Goal: Book appointment/travel/reservation

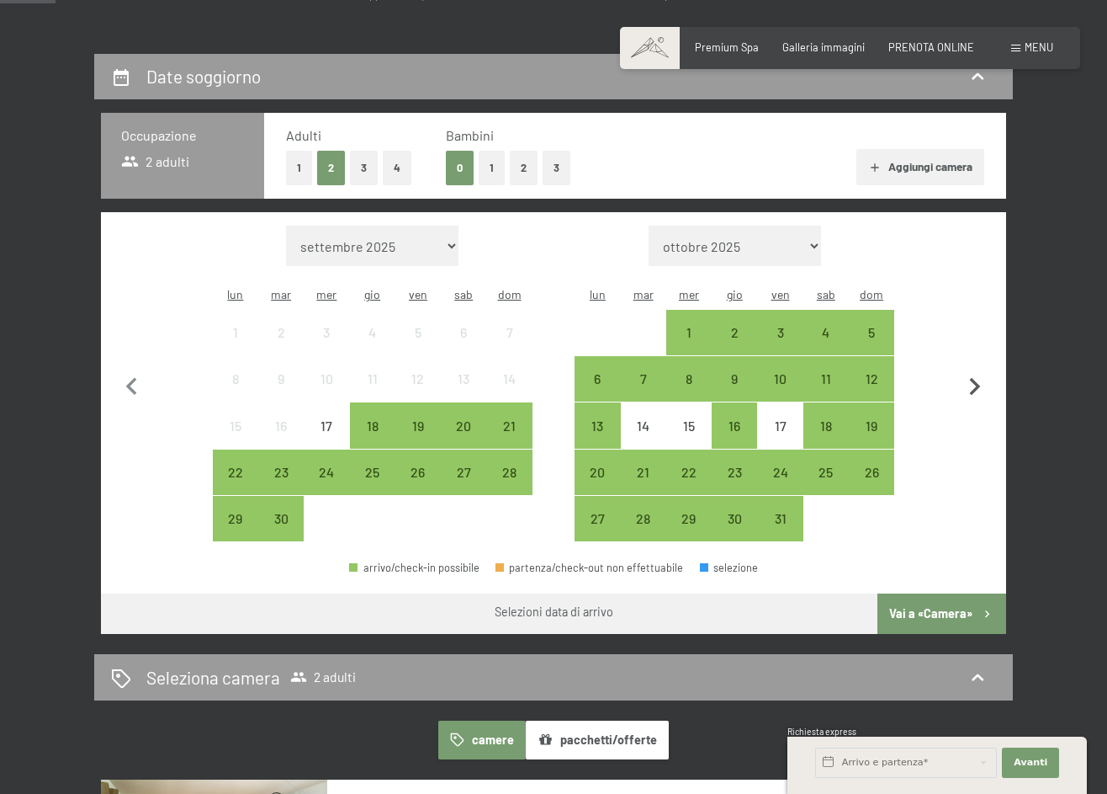
click at [982, 371] on icon "button" at bounding box center [975, 386] width 35 height 35
select select "[DATE]"
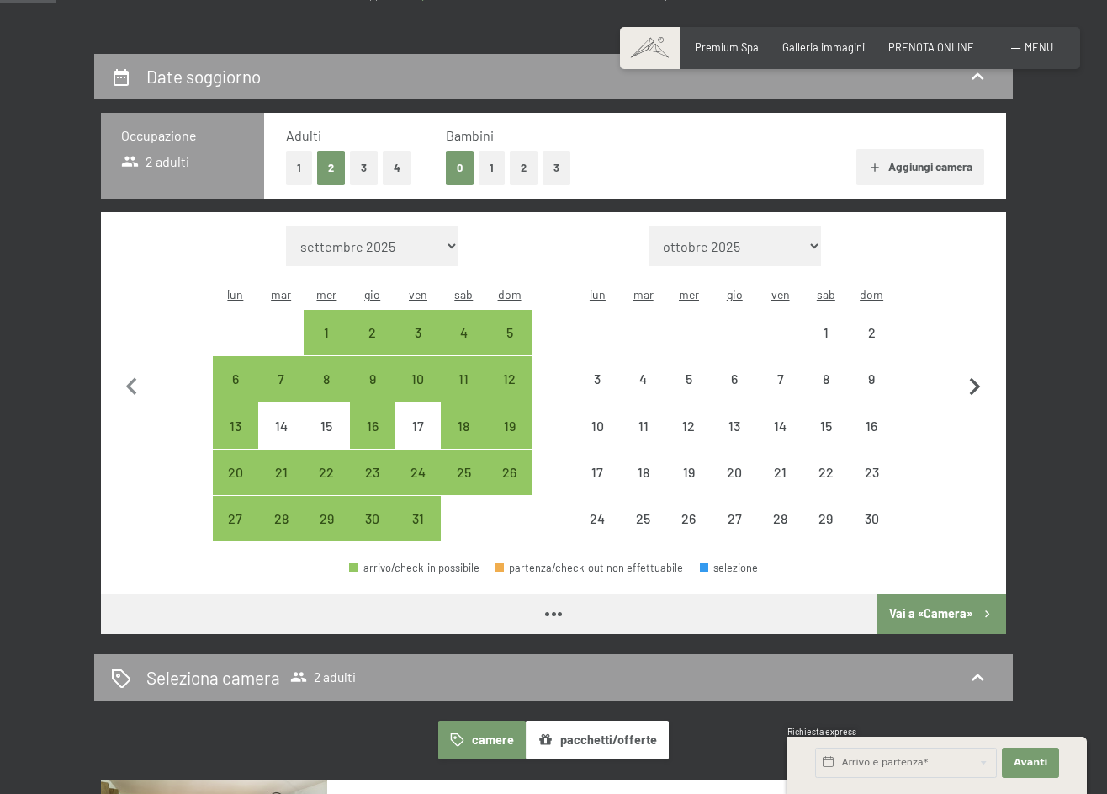
click at [980, 373] on icon "button" at bounding box center [975, 386] width 35 height 35
select select "[DATE]"
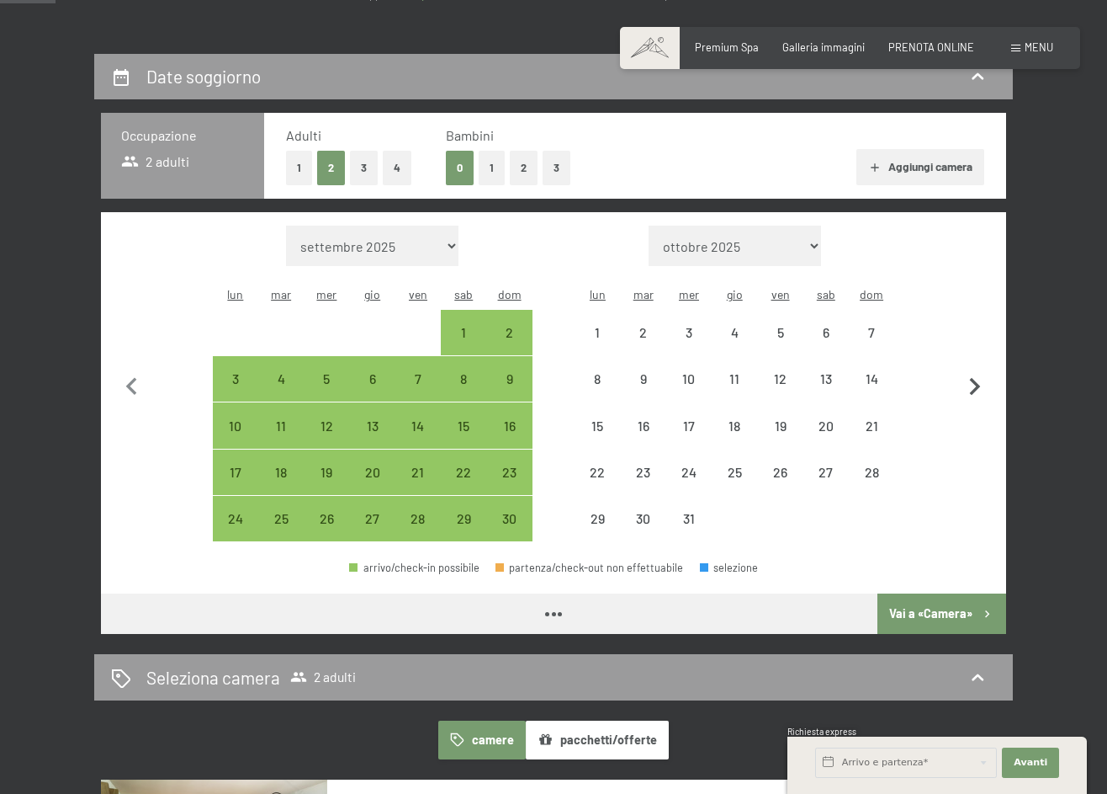
select select "[DATE]"
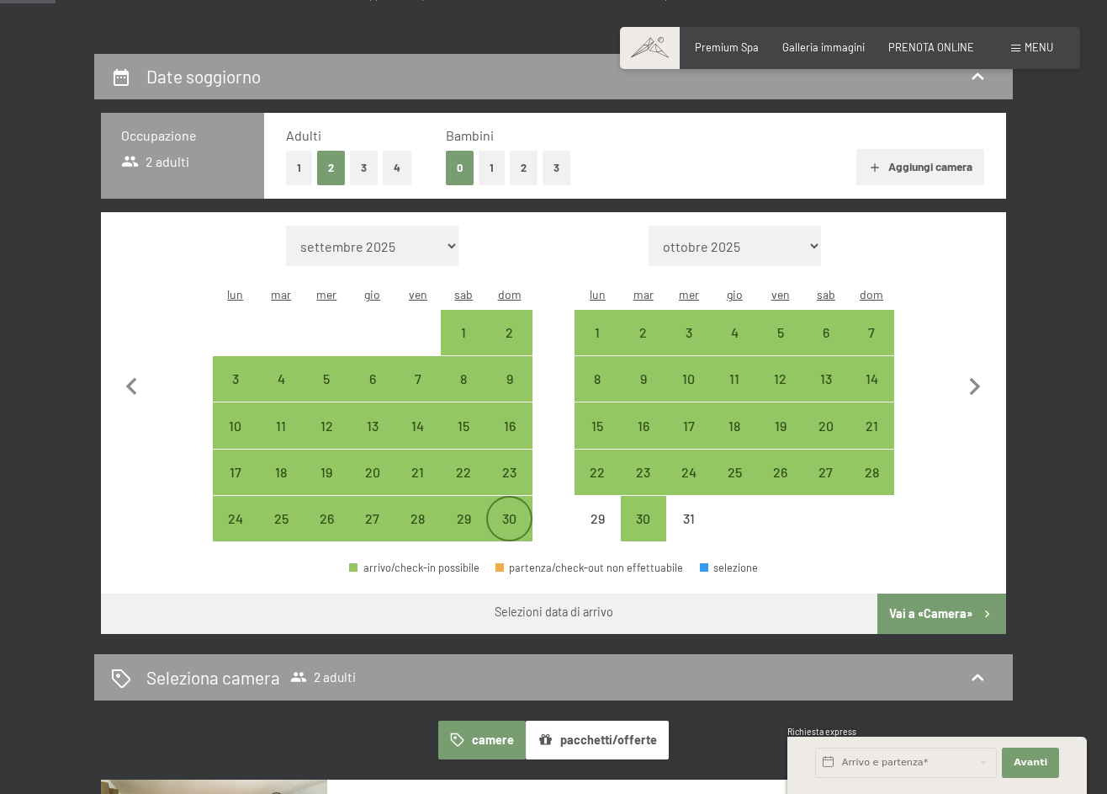
click at [512, 512] on div "30" at bounding box center [509, 533] width 42 height 42
select select "[DATE]"
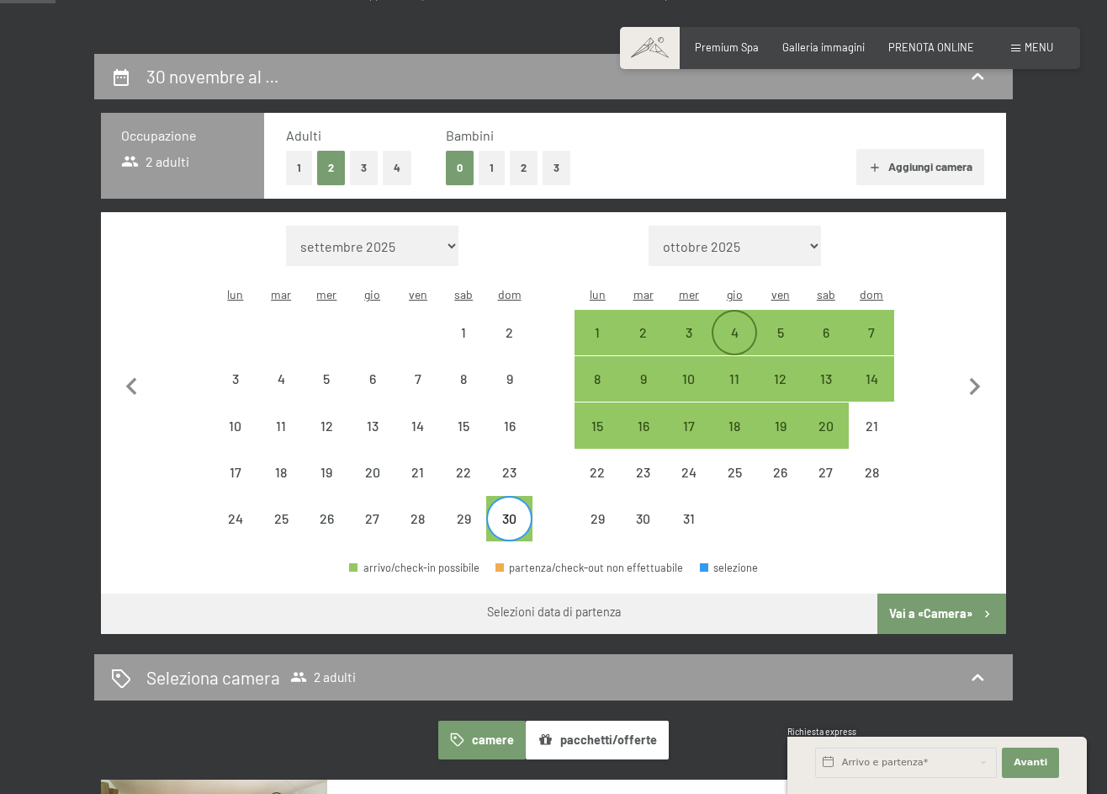
click at [738, 326] on div "4" at bounding box center [735, 347] width 42 height 42
select select "[DATE]"
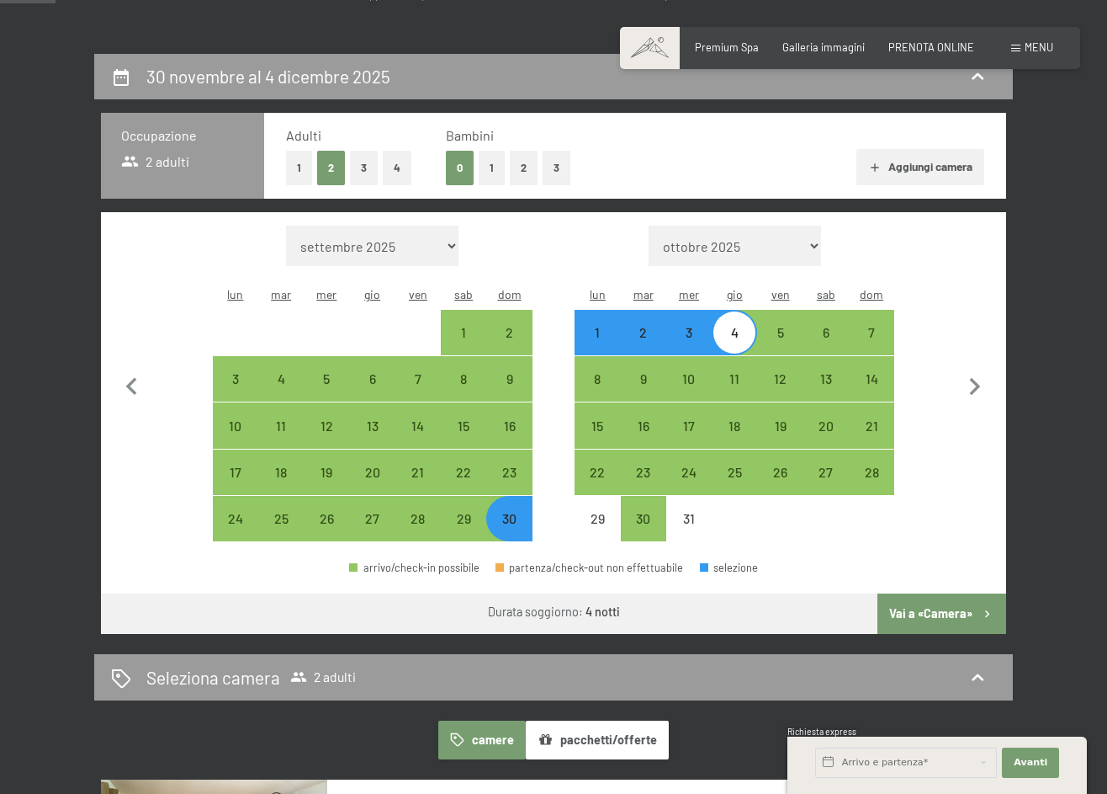
click at [939, 593] on button "Vai a «Camera»" at bounding box center [942, 613] width 129 height 40
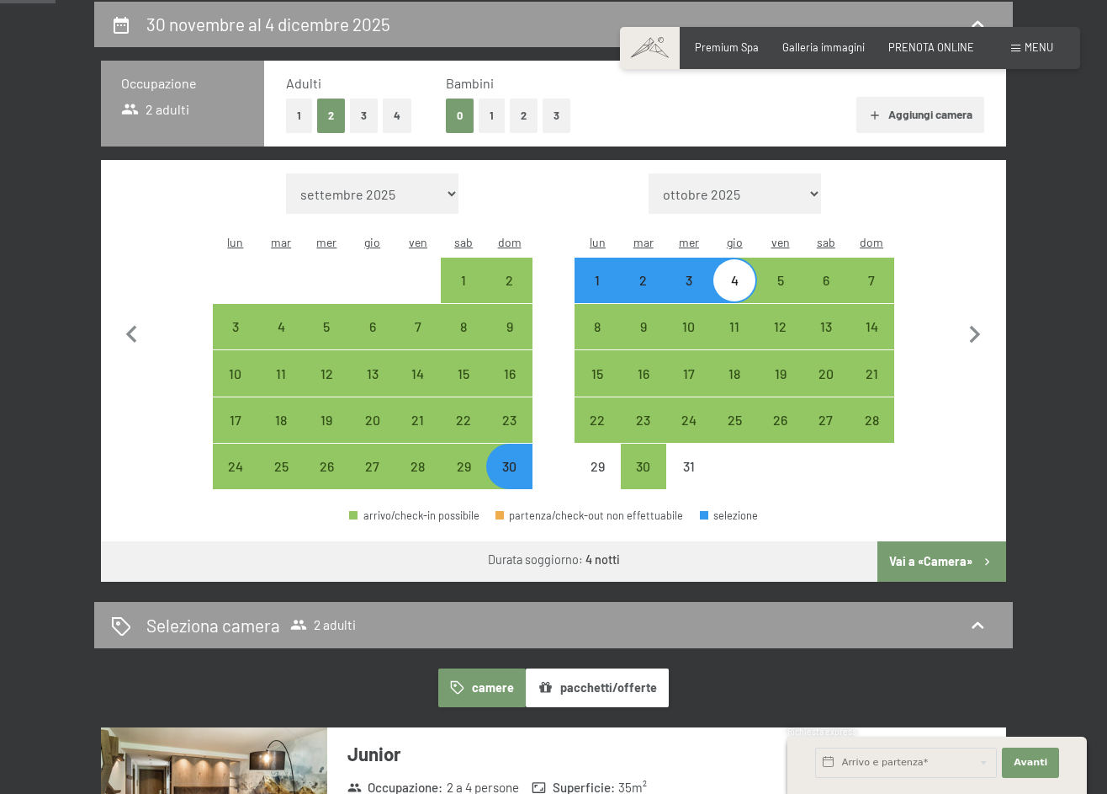
select select "[DATE]"
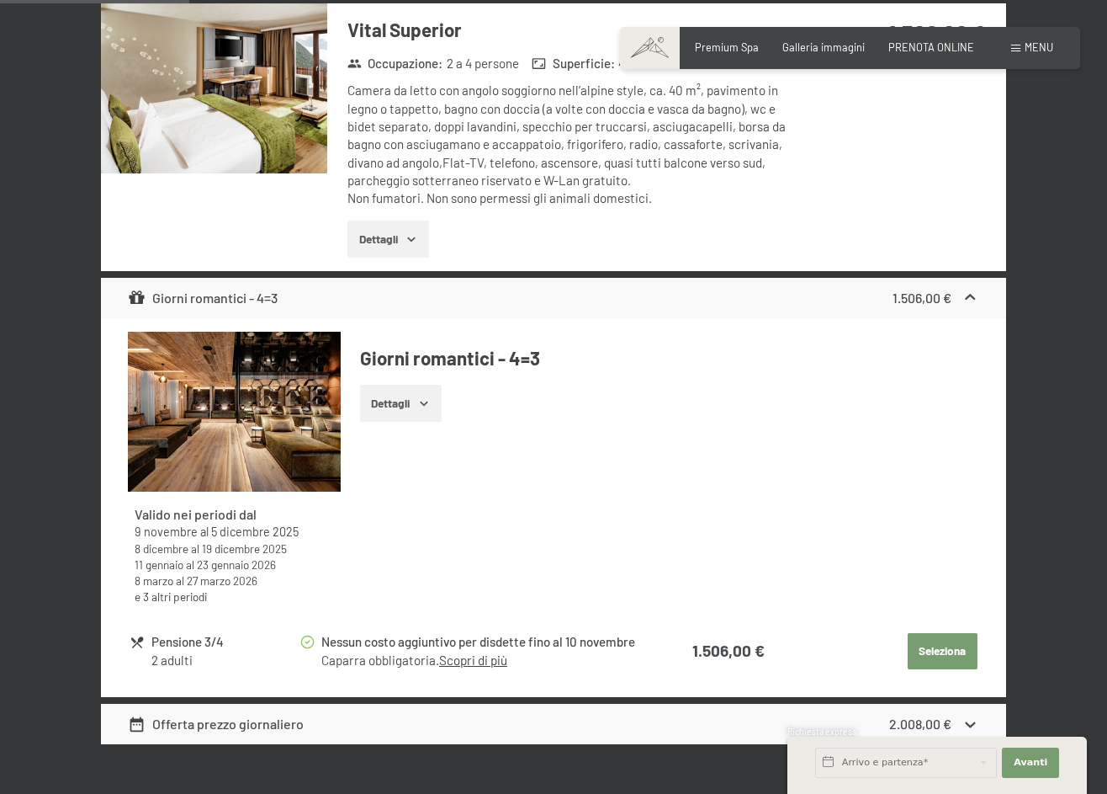
scroll to position [1298, 0]
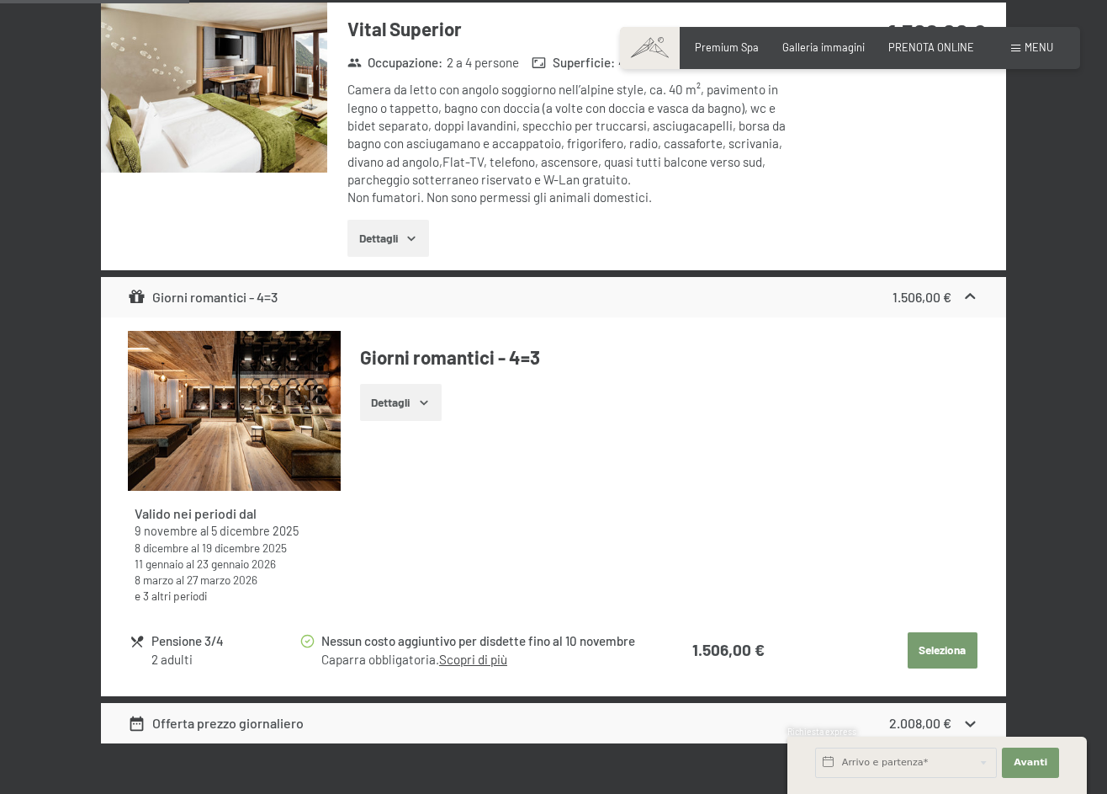
click at [392, 402] on button "Dettagli" at bounding box center [401, 402] width 82 height 37
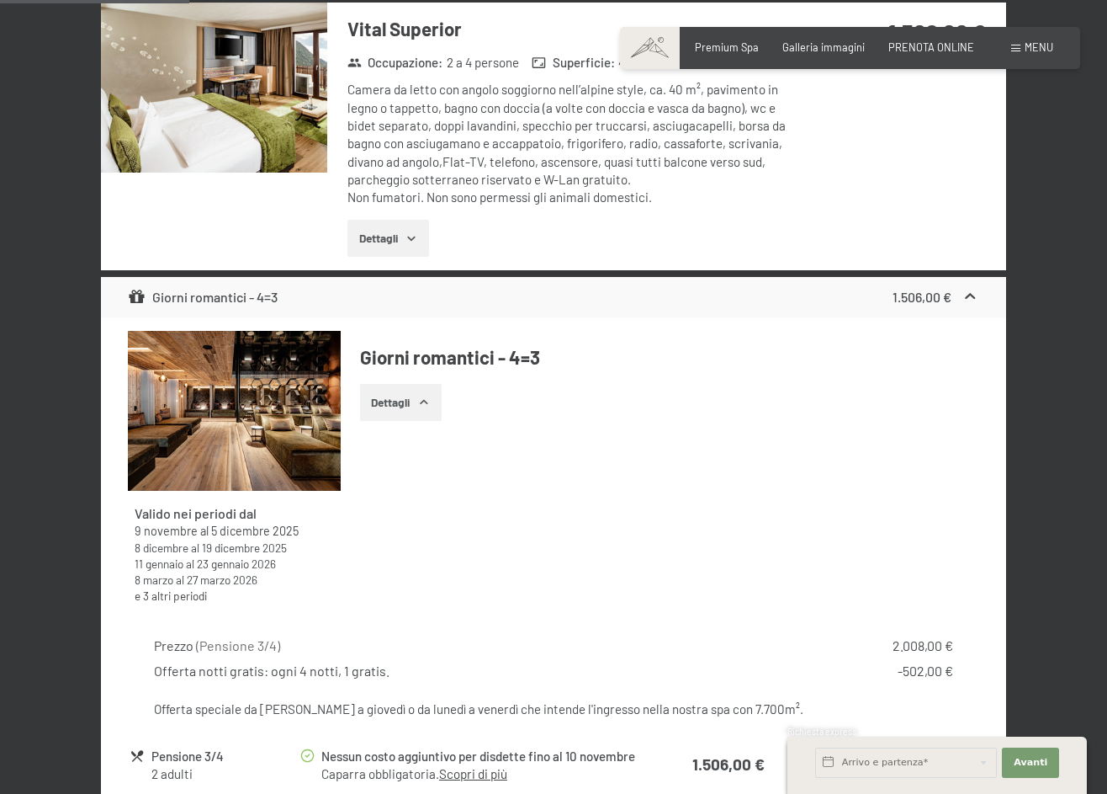
click at [392, 402] on button "Dettagli" at bounding box center [401, 402] width 82 height 37
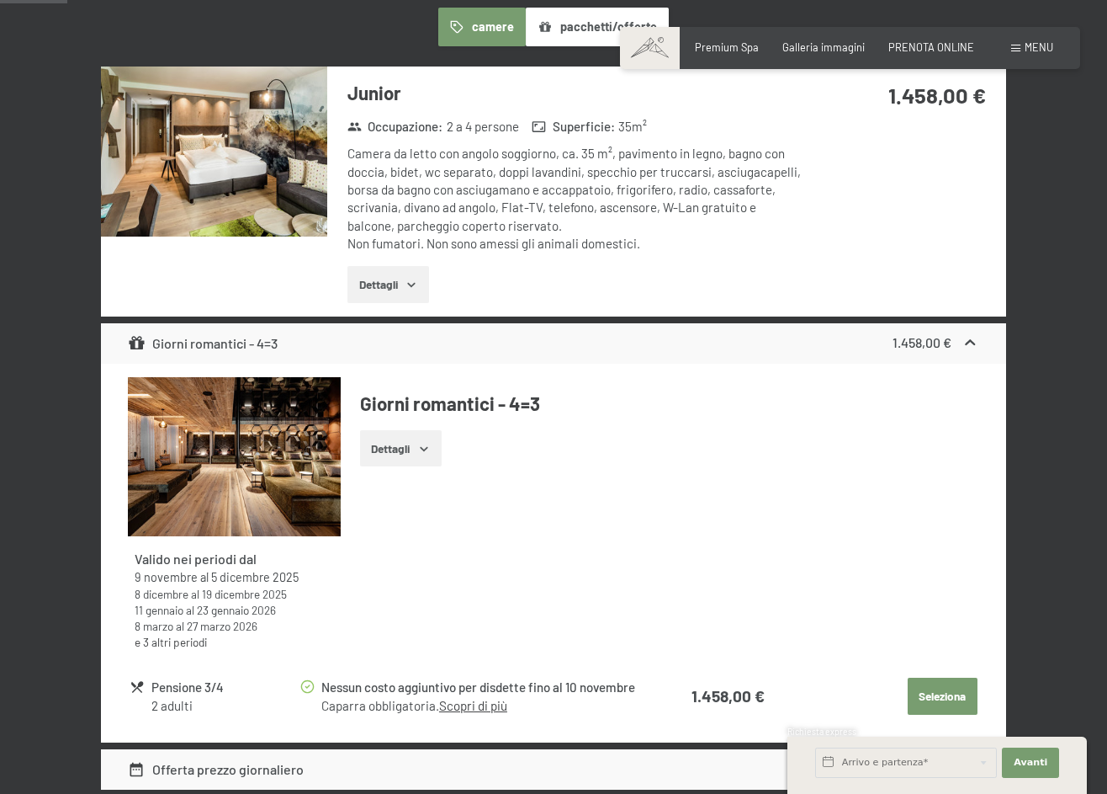
scroll to position [454, 0]
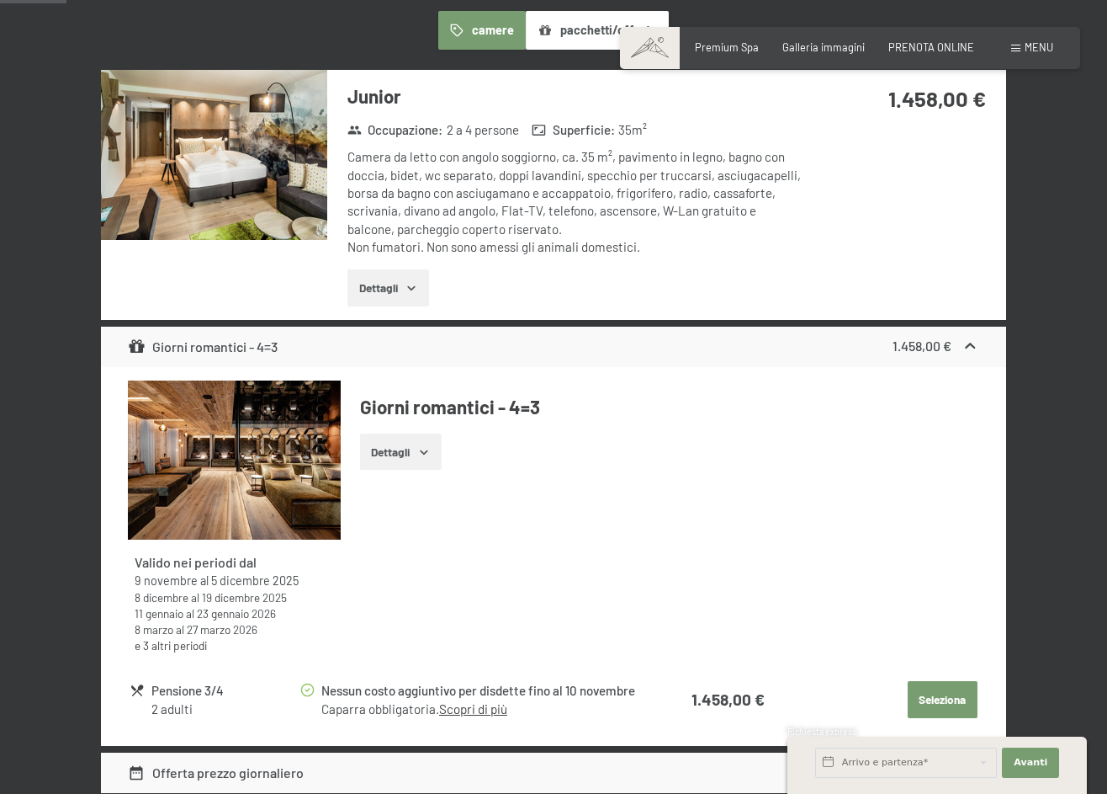
click at [402, 435] on button "Dettagli" at bounding box center [401, 451] width 82 height 37
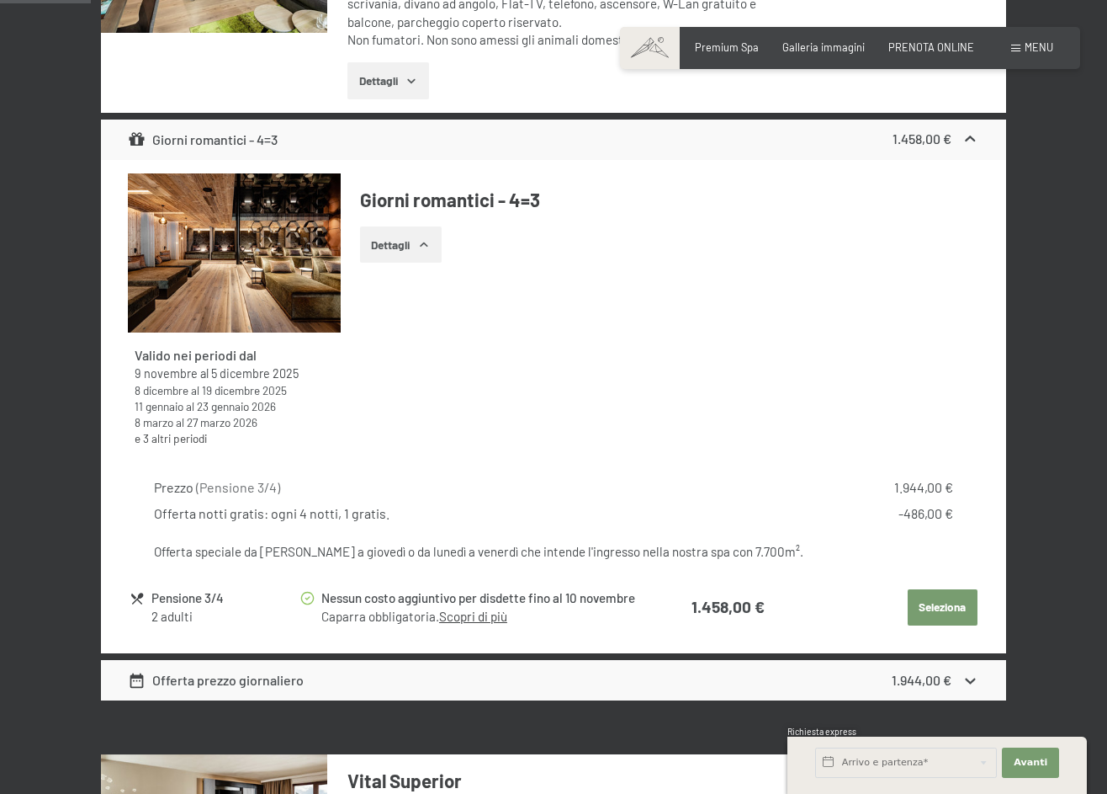
scroll to position [686, 0]
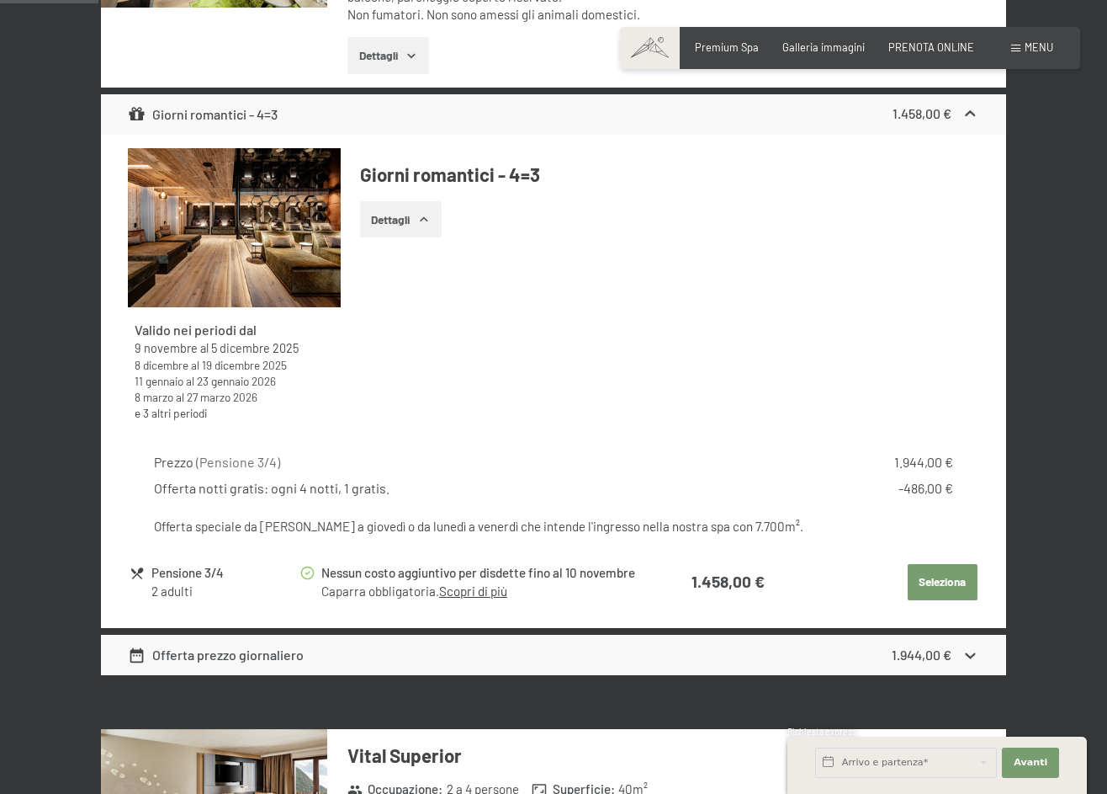
click at [163, 573] on div "Pensione 3/4" at bounding box center [224, 572] width 147 height 19
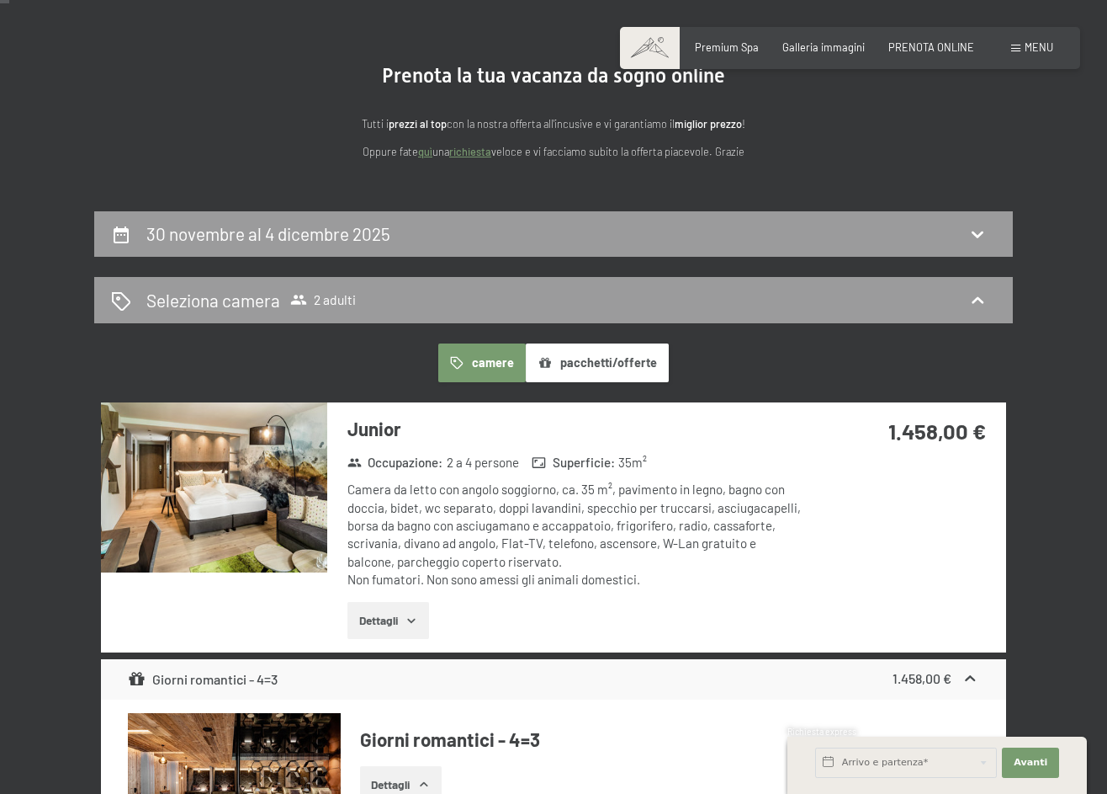
scroll to position [50, 0]
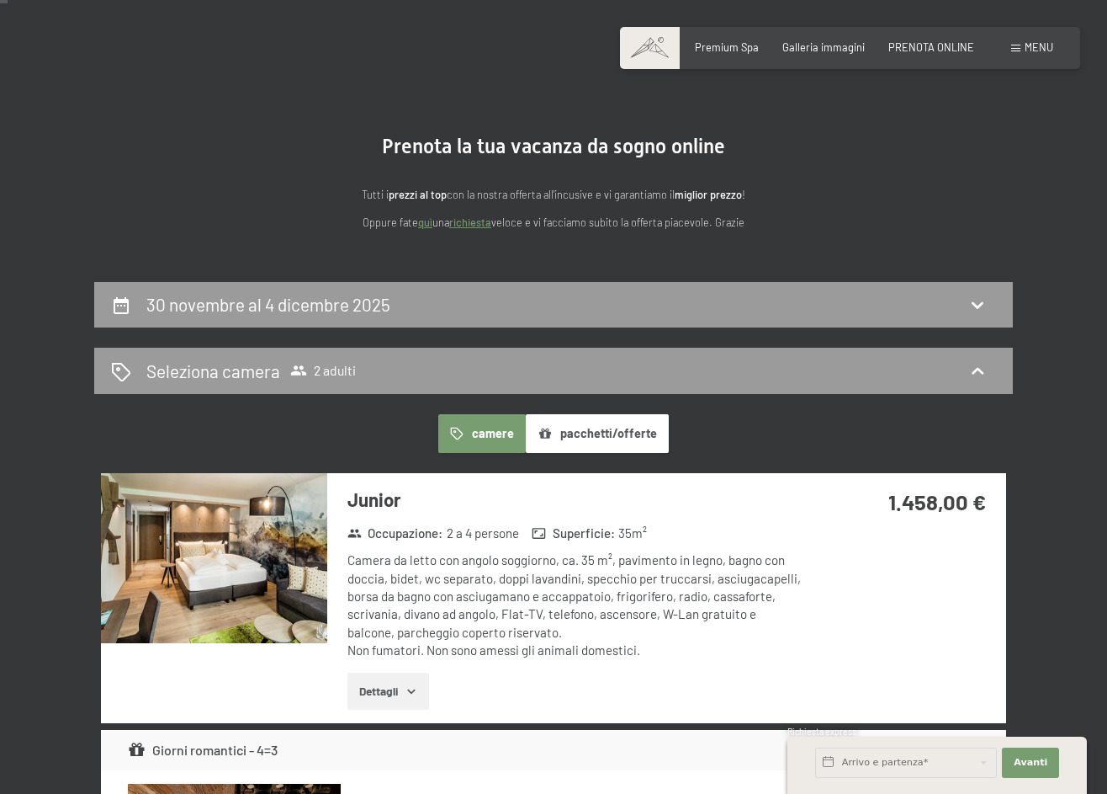
click at [412, 684] on icon "button" at bounding box center [411, 690] width 13 height 13
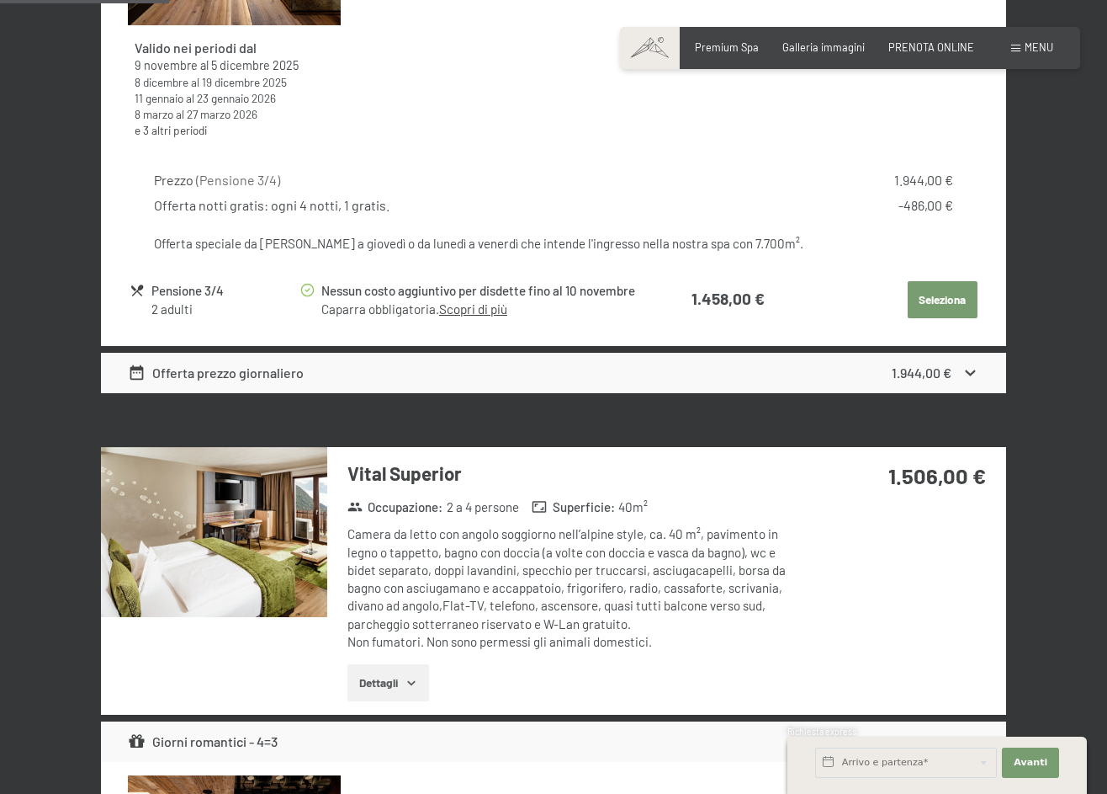
scroll to position [1367, 0]
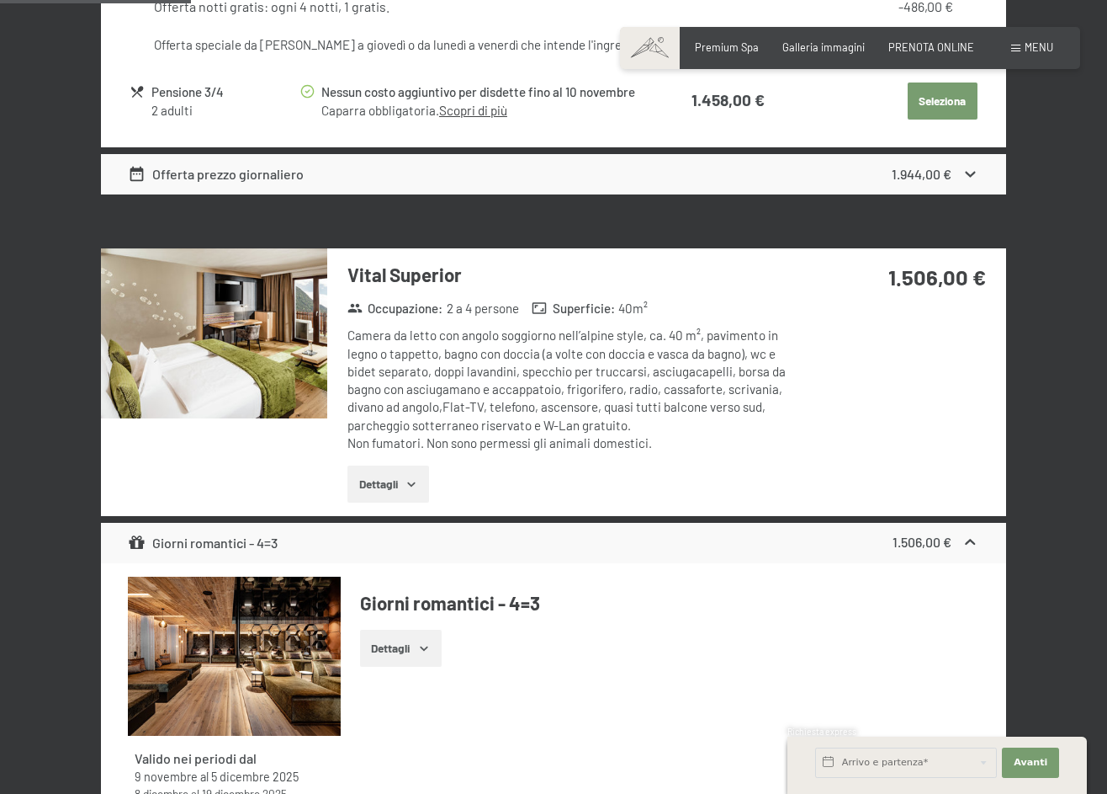
click at [395, 495] on button "Dettagli" at bounding box center [389, 483] width 82 height 37
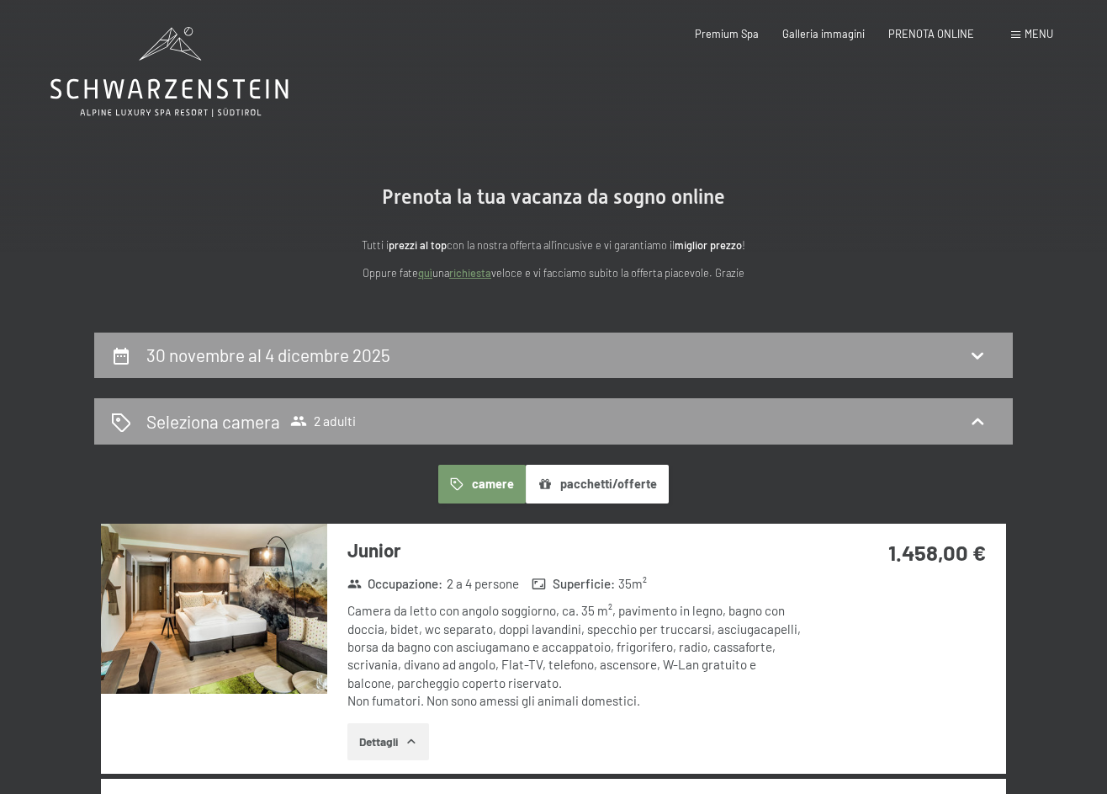
scroll to position [0, 0]
click at [734, 35] on span "Premium Spa" at bounding box center [727, 30] width 64 height 13
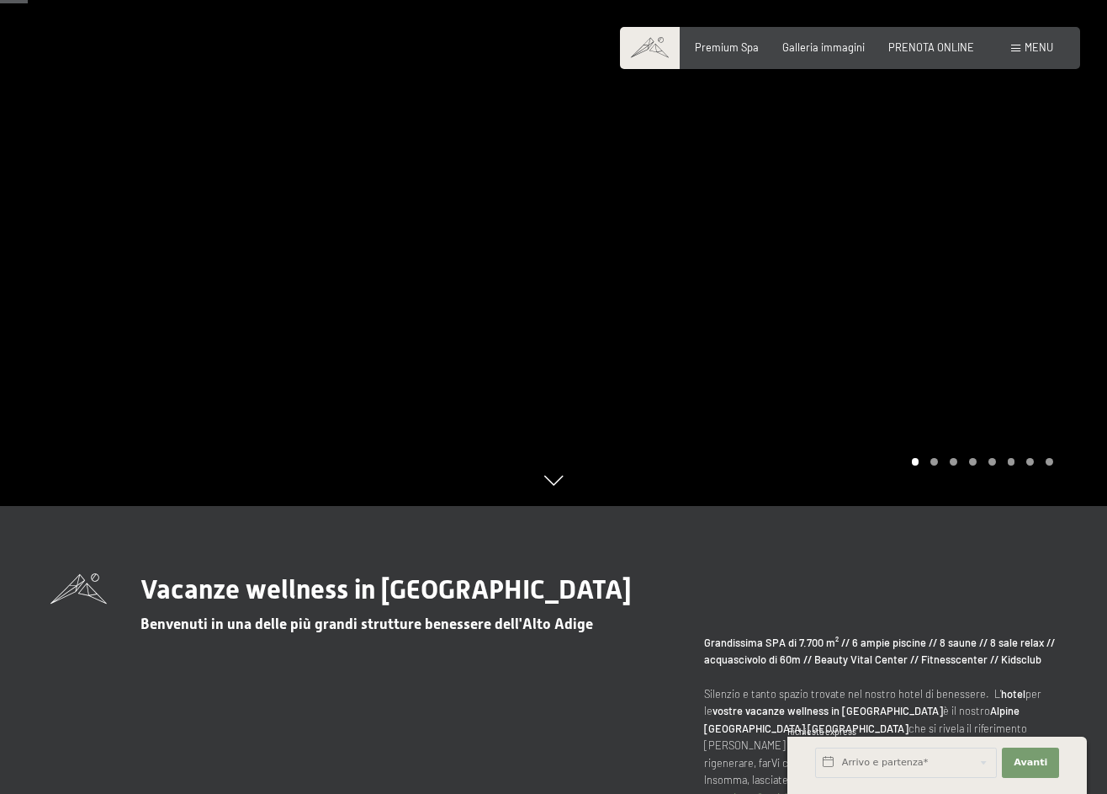
scroll to position [215, 0]
